Goal: Find specific page/section

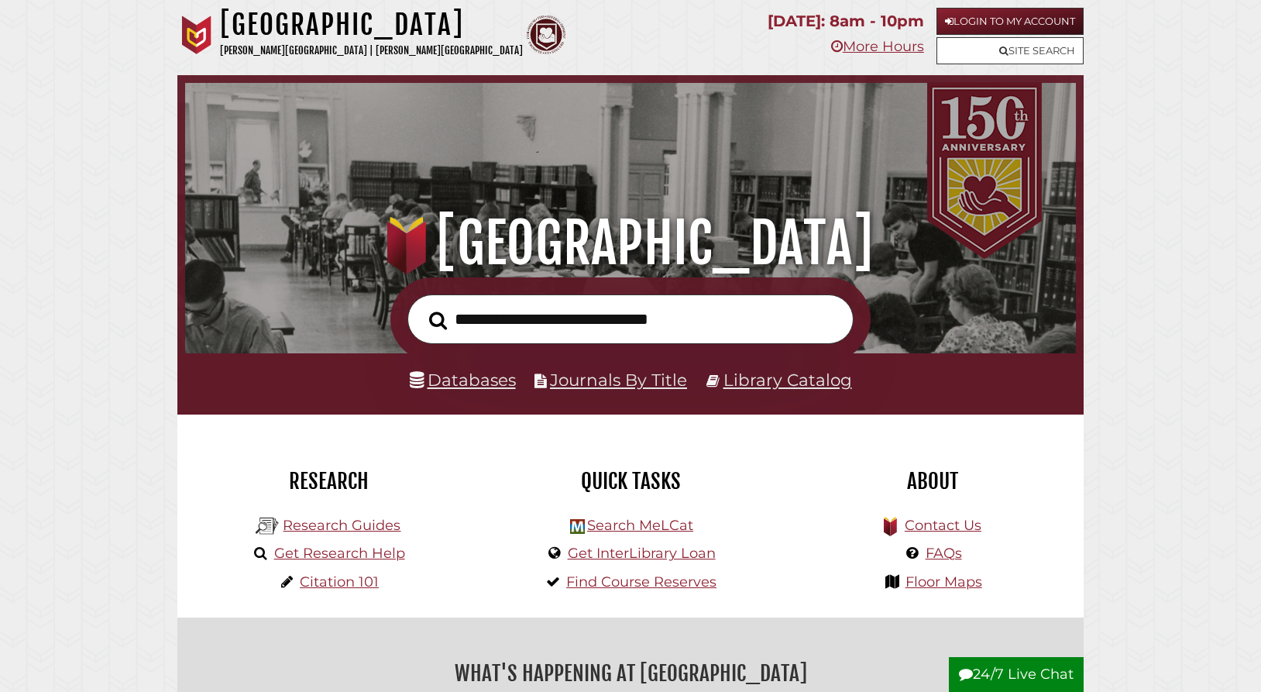
scroll to position [294, 883]
click at [795, 376] on link "Library Catalog" at bounding box center [787, 379] width 129 height 20
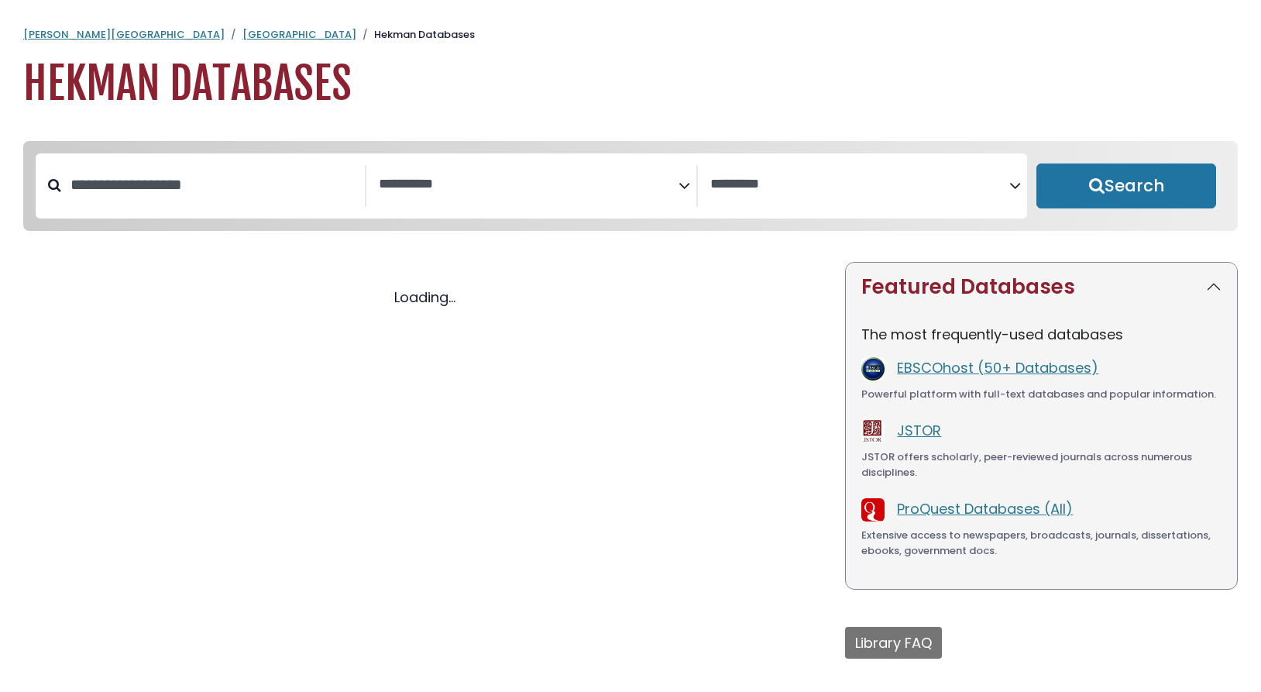
select select "Database Subject Filter"
select select "Database Vendors Filter"
select select "Database Subject Filter"
select select "Database Vendors Filter"
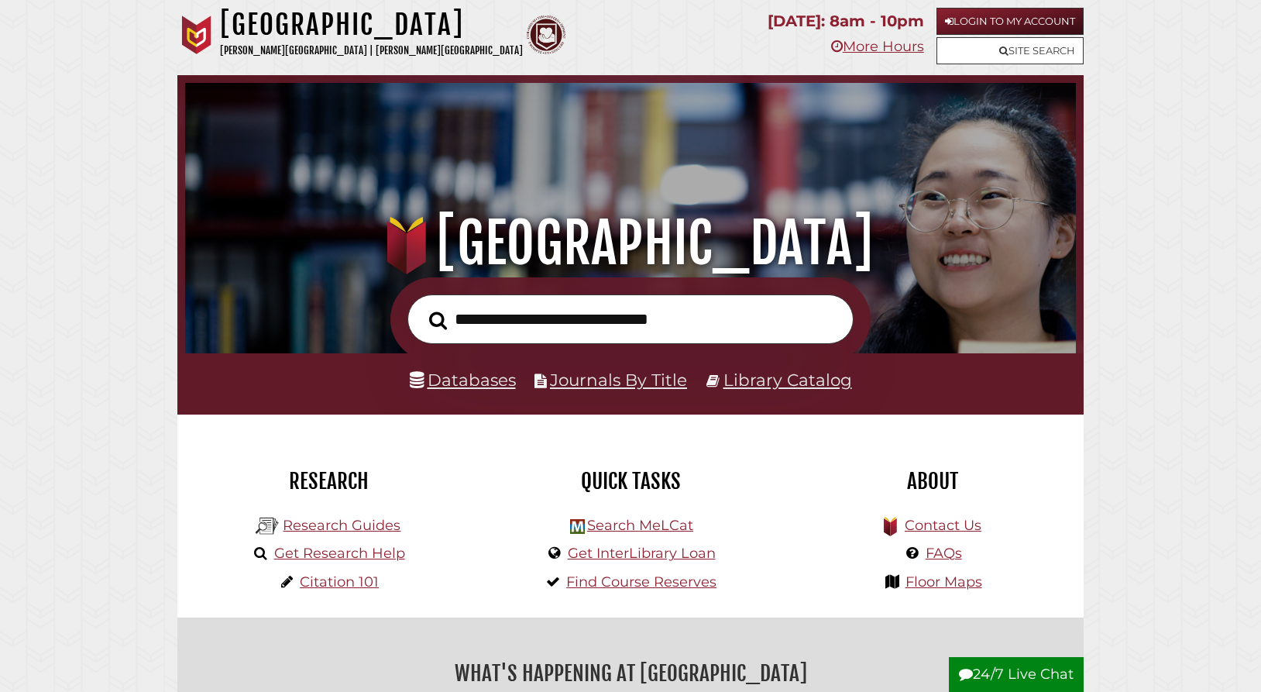
scroll to position [294, 883]
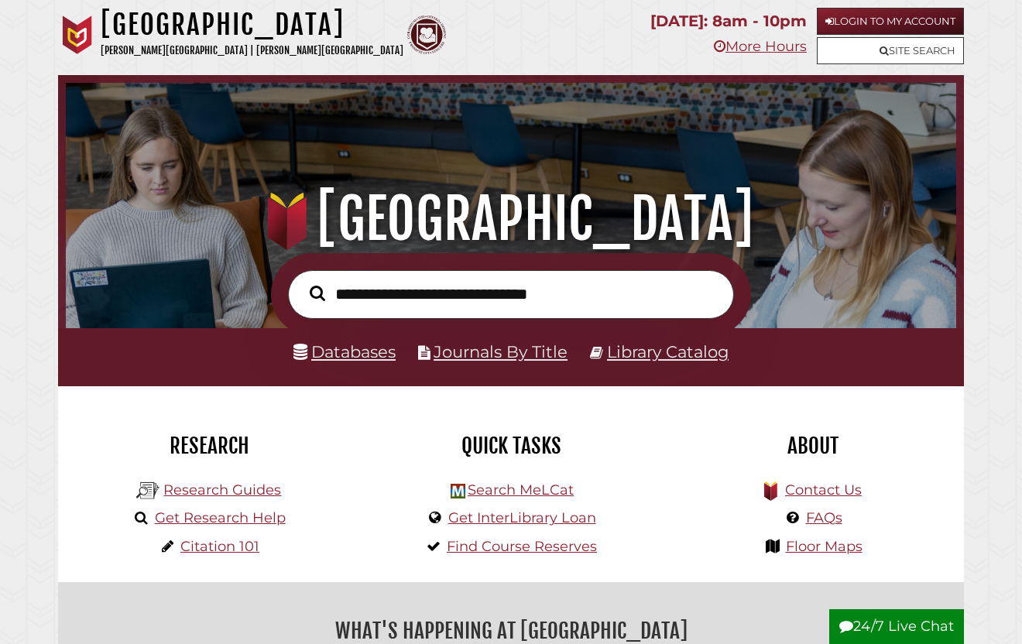
scroll to position [294, 883]
